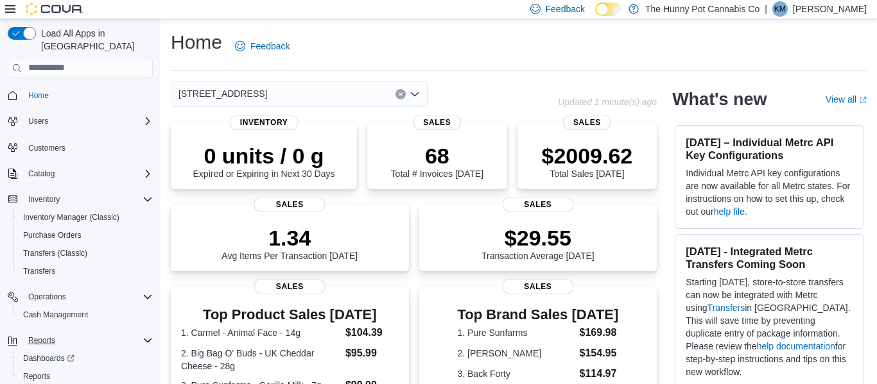
scroll to position [22, 0]
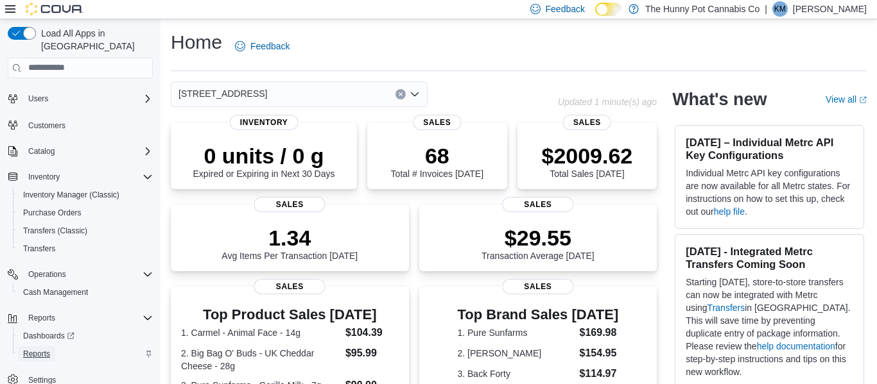
click at [37, 347] on span "Reports" at bounding box center [36, 354] width 27 height 15
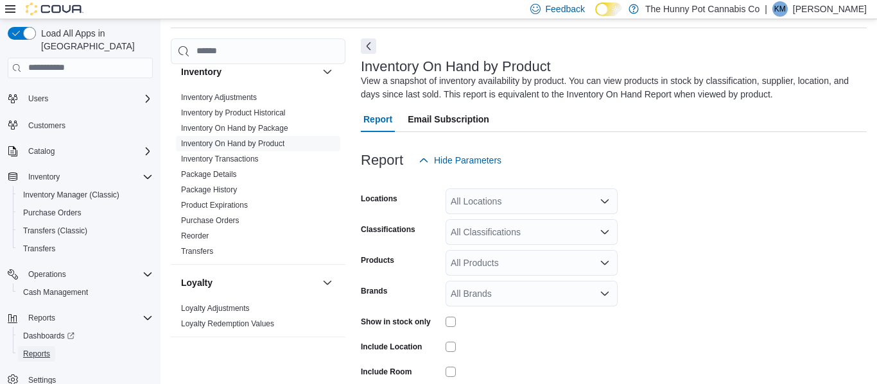
scroll to position [76, 0]
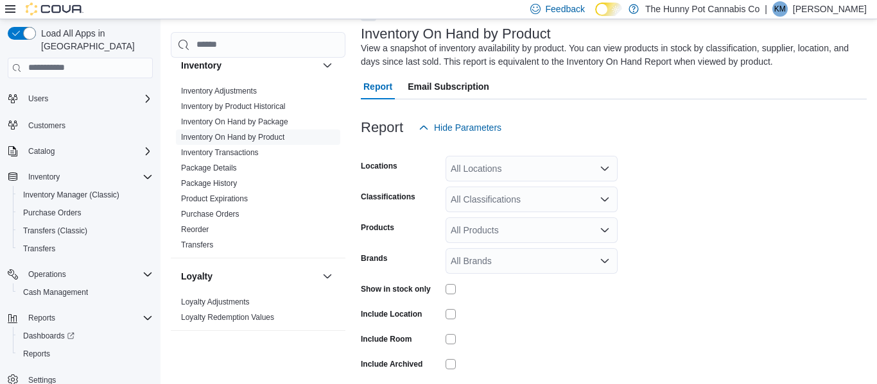
click at [552, 161] on div "All Locations" at bounding box center [531, 169] width 172 height 26
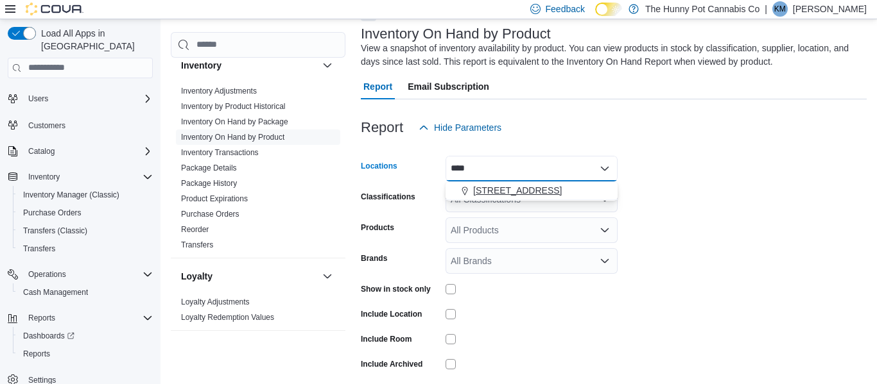
type input "****"
click at [537, 193] on span "[STREET_ADDRESS]" at bounding box center [517, 190] width 89 height 13
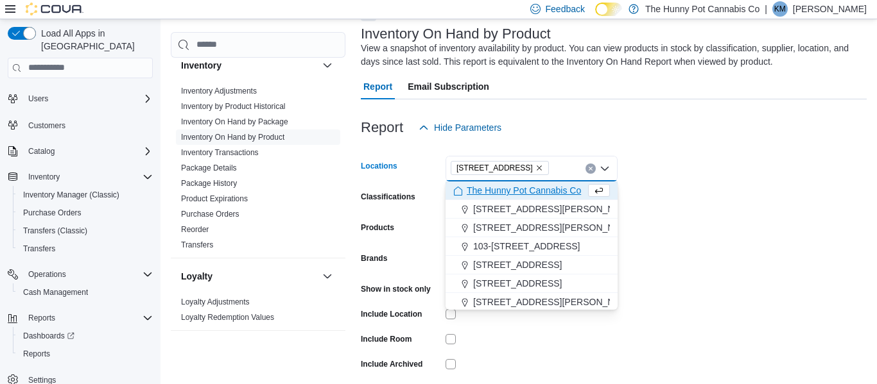
click at [750, 167] on form "Locations [STREET_ADDRESS] Combo box. Selected. [STREET_ADDRESS] Press Backspac…" at bounding box center [614, 276] width 506 height 270
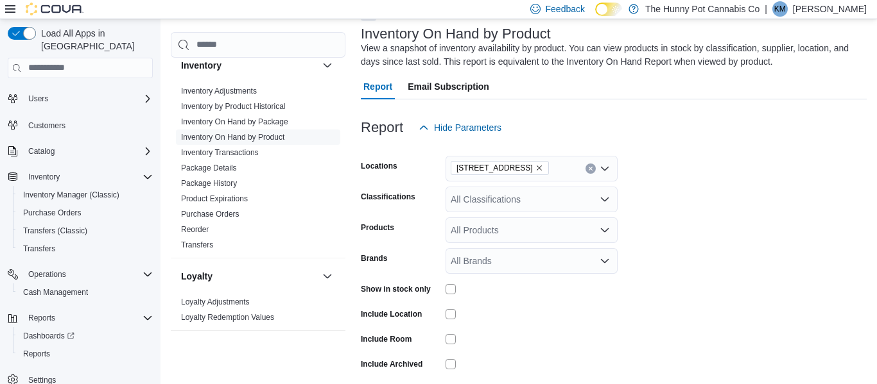
click at [548, 197] on div "All Classifications" at bounding box center [531, 200] width 172 height 26
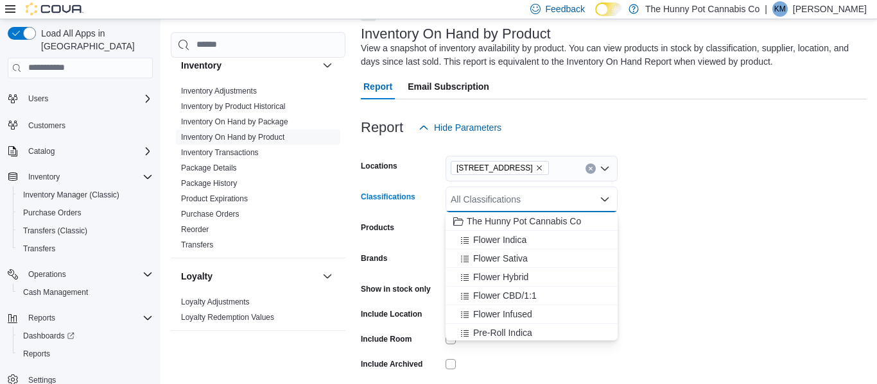
click at [744, 172] on form "Locations [STREET_ADDRESS] Classifications All Classifications Combo box. Selec…" at bounding box center [614, 276] width 506 height 270
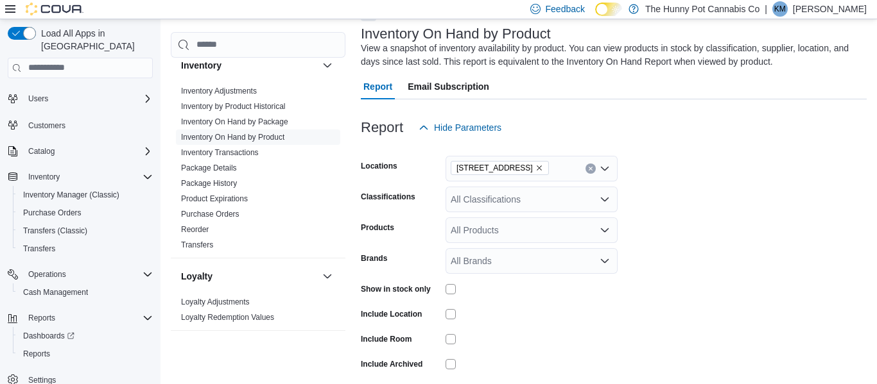
click at [456, 291] on div at bounding box center [531, 289] width 172 height 10
click at [740, 271] on form "Locations [STREET_ADDRESS] Classifications All Classifications Products All Pro…" at bounding box center [614, 276] width 506 height 270
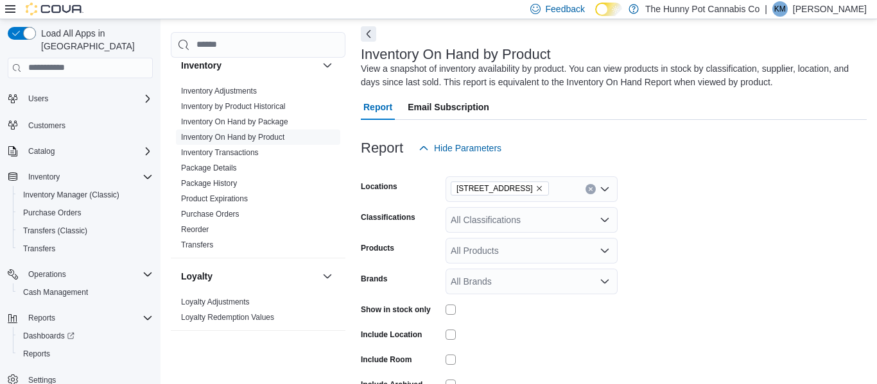
scroll to position [56, 0]
click at [567, 249] on div "All Products" at bounding box center [531, 250] width 172 height 26
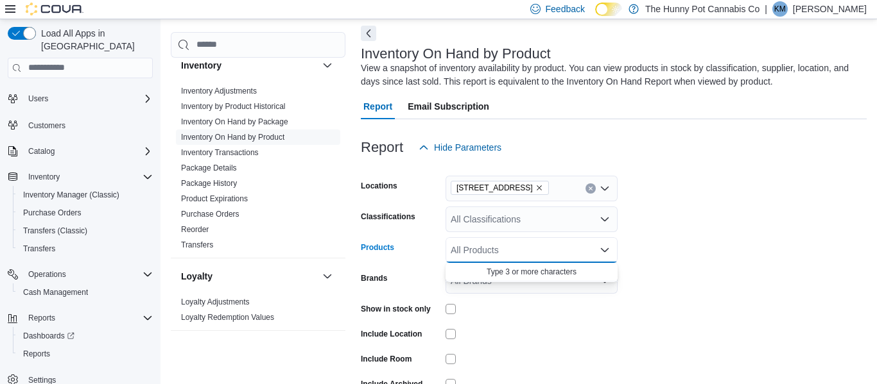
click at [605, 249] on icon "Close list of options" at bounding box center [604, 250] width 10 height 10
click at [604, 249] on icon "Open list of options" at bounding box center [604, 250] width 10 height 10
click at [604, 249] on icon "Close list of options" at bounding box center [604, 250] width 10 height 10
click at [603, 248] on icon "Open list of options" at bounding box center [604, 250] width 10 height 10
click at [547, 246] on div "All Products Combo box. Selected. Combo box input. All Products. Type some text…" at bounding box center [531, 250] width 172 height 26
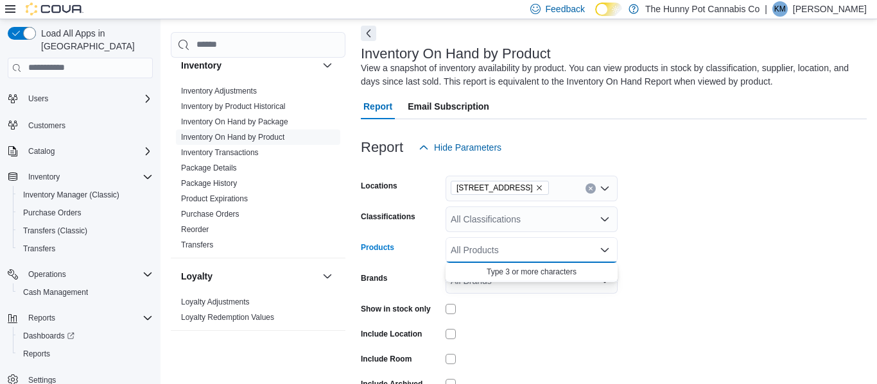
click at [655, 250] on form "Locations [STREET_ADDRESS] Classifications All Classifications Products All Pro…" at bounding box center [614, 295] width 506 height 270
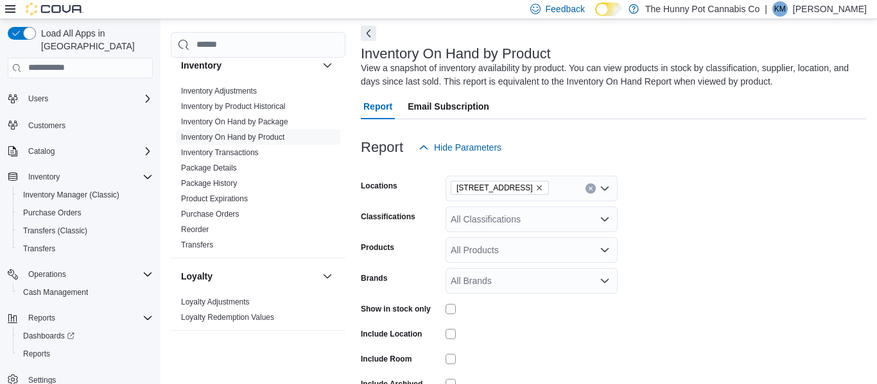
click at [605, 219] on icon "Open list of options" at bounding box center [604, 219] width 10 height 10
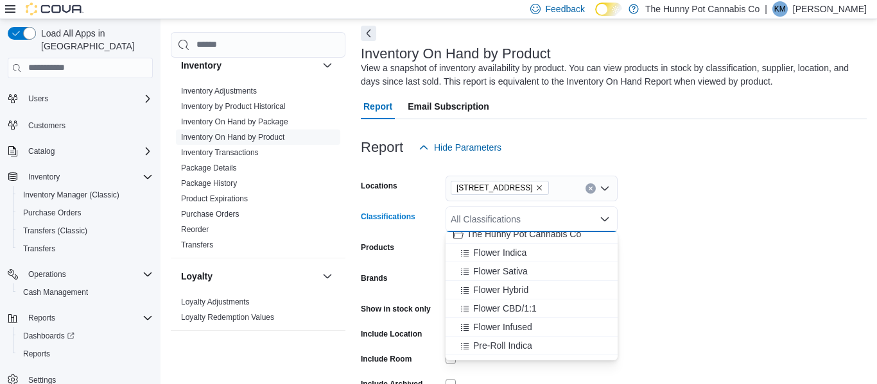
scroll to position [0, 0]
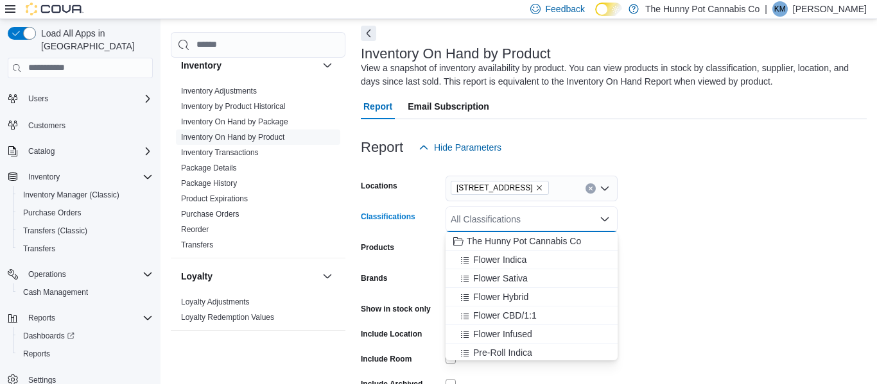
click at [708, 234] on form "Locations [STREET_ADDRESS] Classifications All Classifications Combo box. Selec…" at bounding box center [614, 295] width 506 height 270
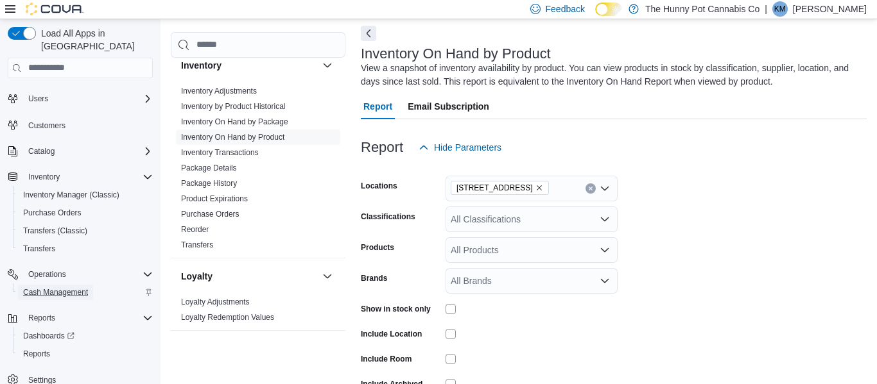
click at [73, 288] on span "Cash Management" at bounding box center [55, 293] width 65 height 10
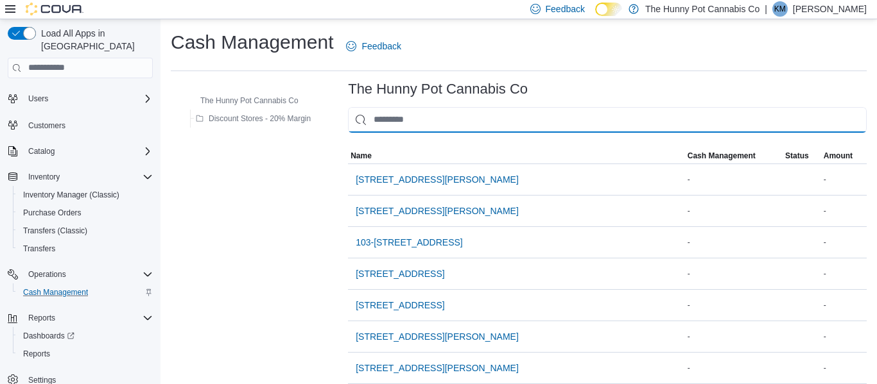
click at [441, 126] on input "This is a search bar. As you type, the results lower in the page will automatic…" at bounding box center [607, 120] width 519 height 26
type input "***"
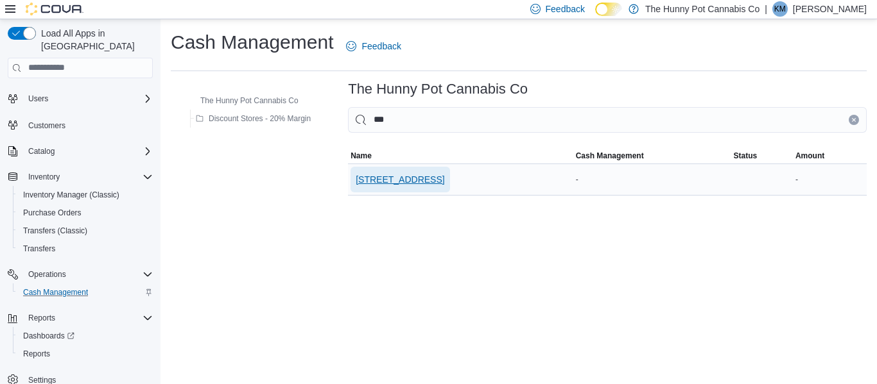
click at [425, 178] on span "[STREET_ADDRESS]" at bounding box center [400, 179] width 89 height 13
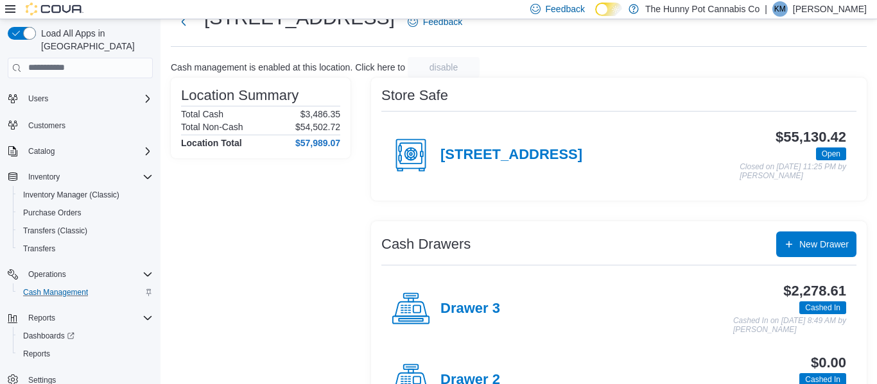
scroll to position [54, 0]
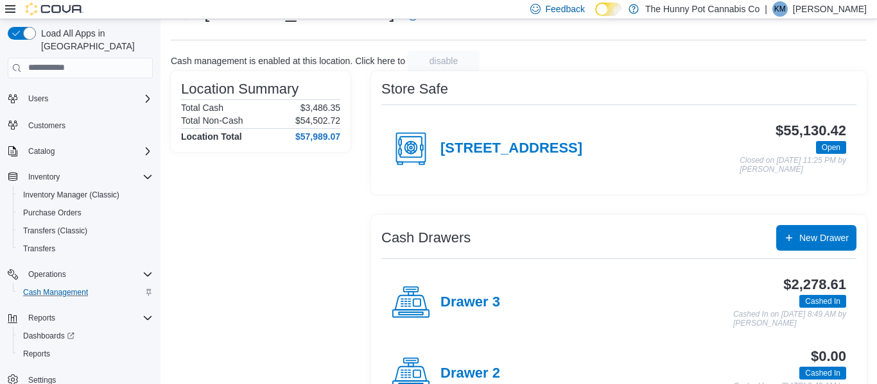
click at [485, 286] on div "Drawer 3" at bounding box center [446, 303] width 108 height 39
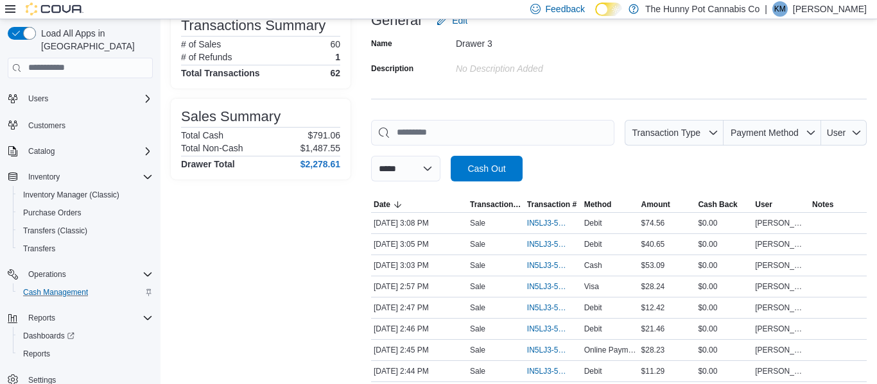
scroll to position [98, 0]
click at [540, 221] on span "IN5LJ3-5750633" at bounding box center [546, 223] width 39 height 10
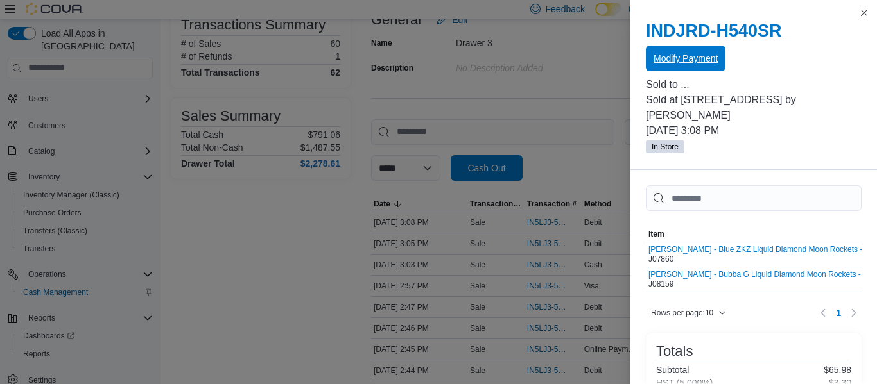
click at [709, 56] on span "Modify Payment" at bounding box center [685, 58] width 64 height 13
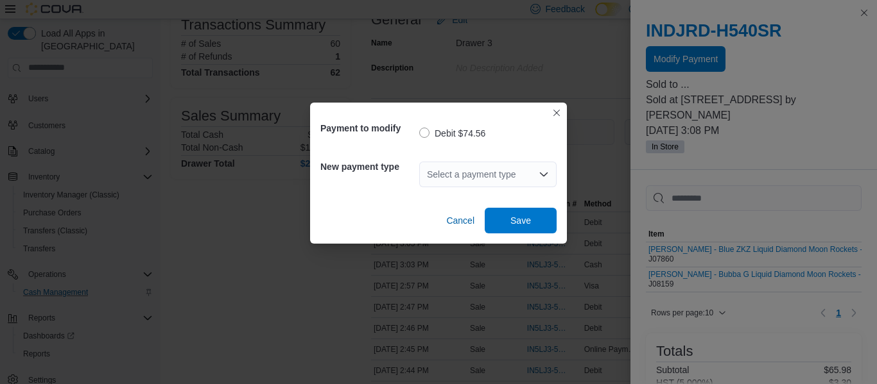
click at [515, 180] on div "Select a payment type" at bounding box center [487, 175] width 137 height 26
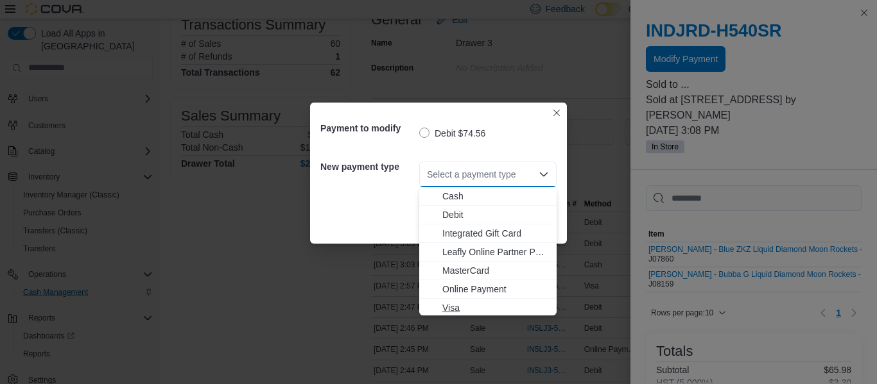
click at [455, 311] on span "Visa" at bounding box center [495, 308] width 107 height 13
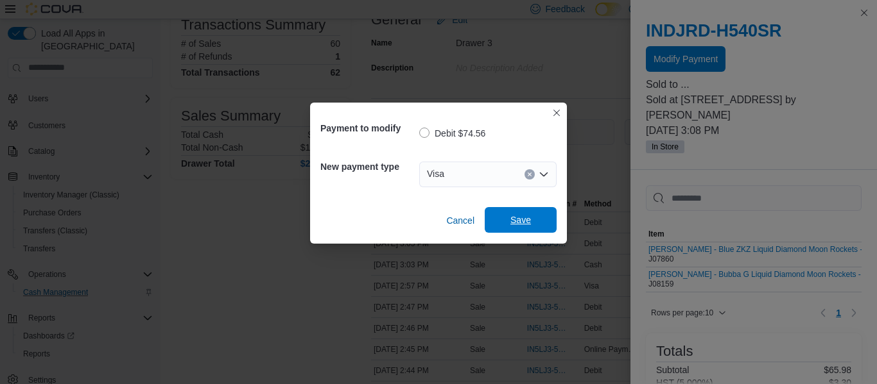
click at [516, 227] on span "Save" at bounding box center [520, 220] width 56 height 26
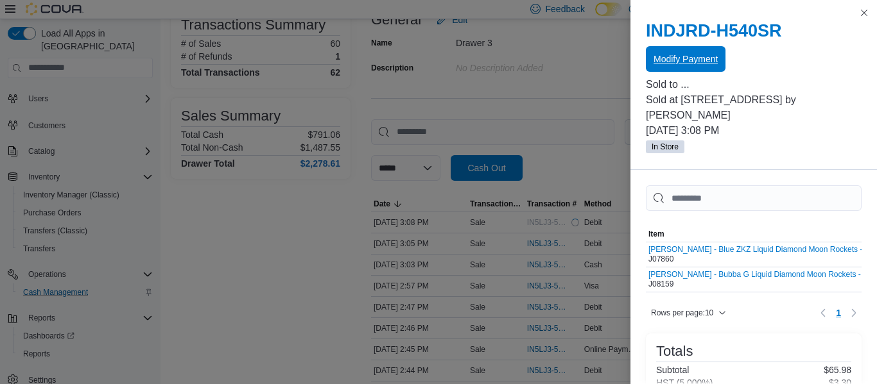
scroll to position [0, 0]
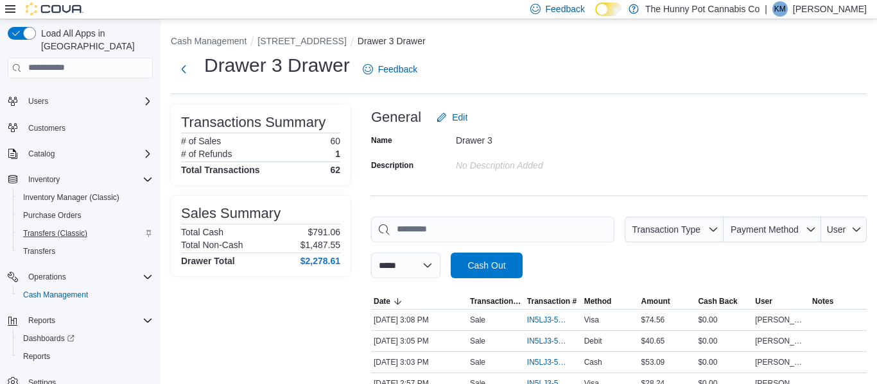
scroll to position [21, 0]
click at [47, 314] on span "Reports" at bounding box center [41, 319] width 27 height 10
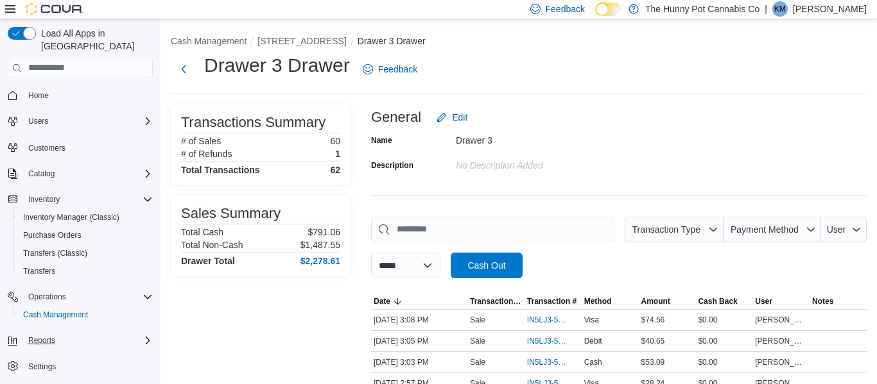
scroll to position [0, 0]
click at [76, 333] on div "Reports" at bounding box center [88, 340] width 130 height 15
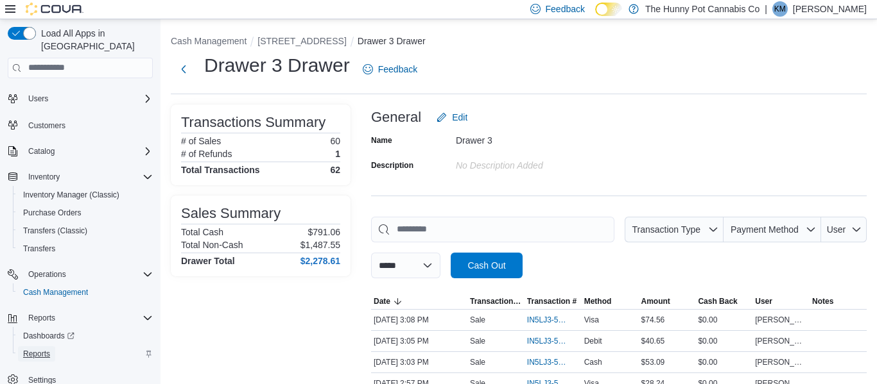
click at [44, 347] on span "Reports" at bounding box center [36, 354] width 27 height 15
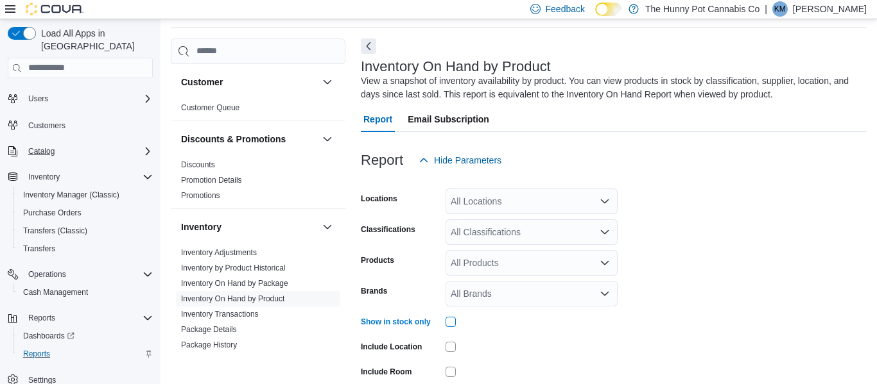
scroll to position [127, 0]
